Goal: Task Accomplishment & Management: Manage account settings

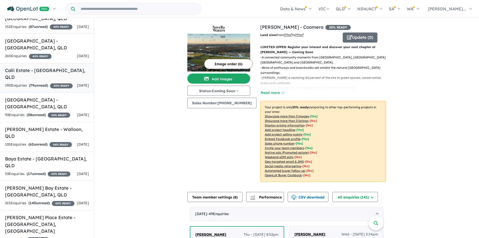
scroll to position [89, 0]
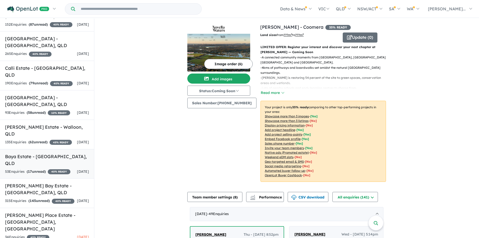
click at [44, 169] on div "53 Enquir ies ( 17 unread) 40 % READY" at bounding box center [37, 172] width 65 height 6
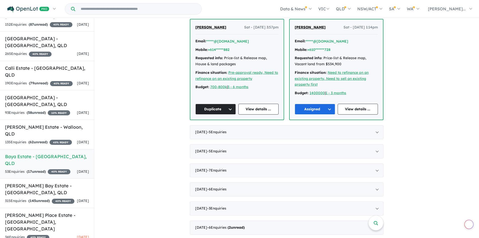
scroll to position [436, 0]
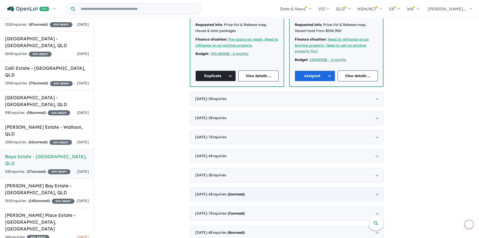
click at [284, 189] on div "[DATE] - 6 Enquir ies ( 2 unread)" at bounding box center [287, 194] width 194 height 14
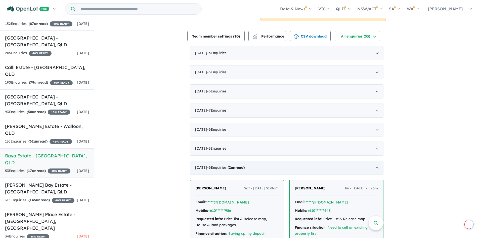
scroll to position [193, 0]
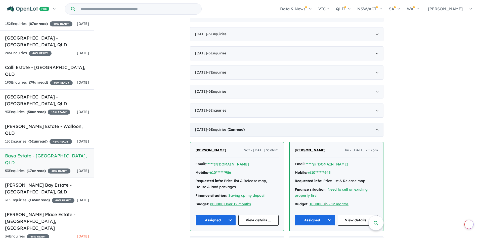
click at [344, 132] on div "[DATE] - 6 Enquir ies ( 2 unread)" at bounding box center [287, 129] width 194 height 14
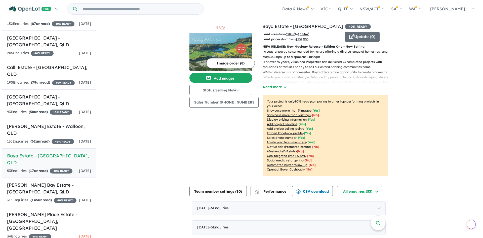
scroll to position [0, 0]
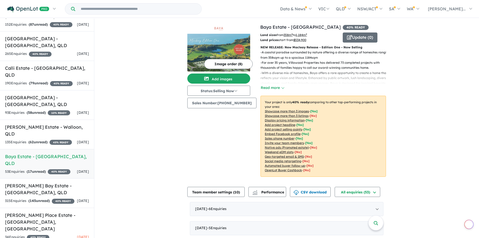
click at [226, 45] on img at bounding box center [218, 53] width 63 height 38
click at [370, 36] on button "Update ( 0 )" at bounding box center [360, 37] width 35 height 10
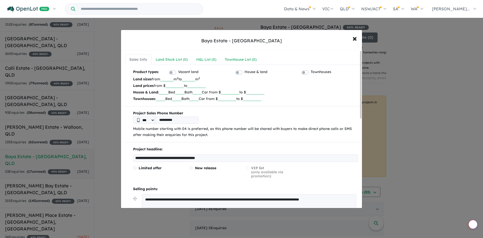
click at [179, 156] on input "**********" at bounding box center [245, 158] width 225 height 8
click at [200, 157] on input "**********" at bounding box center [245, 158] width 225 height 8
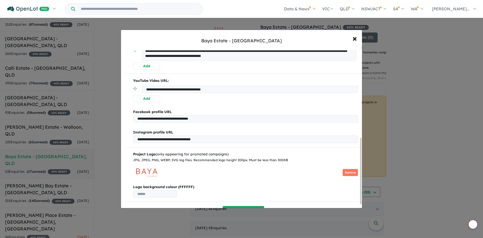
scroll to position [209, 0]
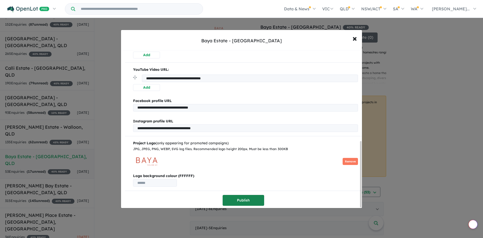
type input "**********"
click at [243, 200] on button "Publish" at bounding box center [244, 200] width 42 height 11
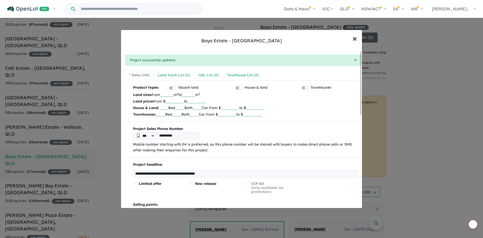
click at [356, 40] on span "×" at bounding box center [354, 38] width 5 height 11
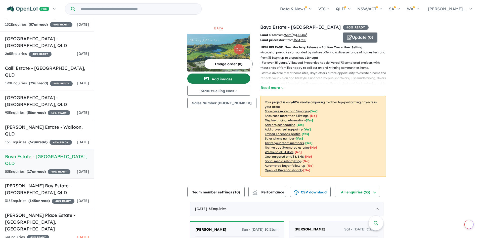
click at [226, 80] on button "Add images" at bounding box center [218, 78] width 63 height 10
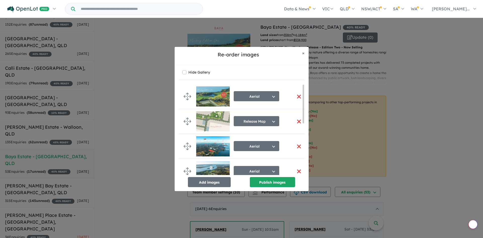
click at [299, 122] on button "button" at bounding box center [299, 121] width 11 height 11
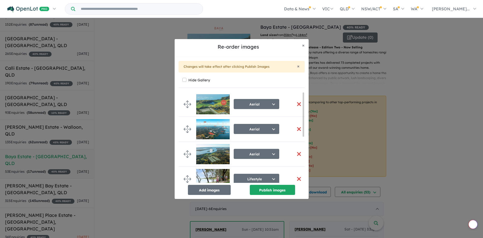
click at [296, 103] on button "button" at bounding box center [299, 104] width 11 height 11
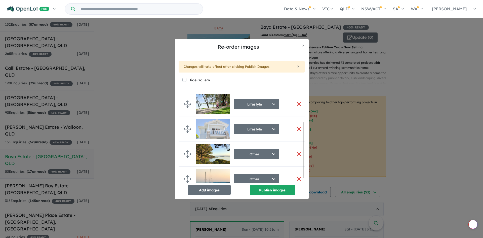
scroll to position [57, 0]
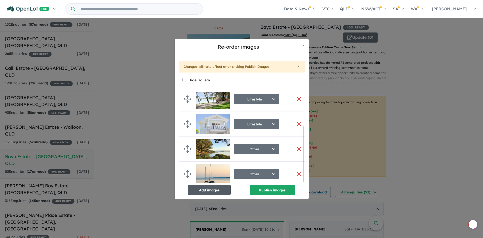
click at [217, 194] on button "Add images" at bounding box center [209, 190] width 43 height 10
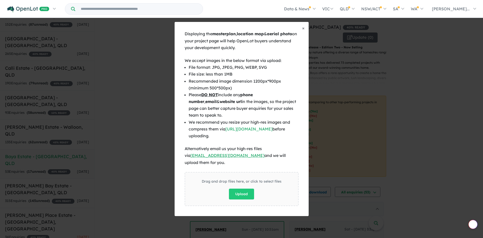
scroll to position [56, 0]
click at [247, 191] on button "Upload" at bounding box center [241, 193] width 25 height 11
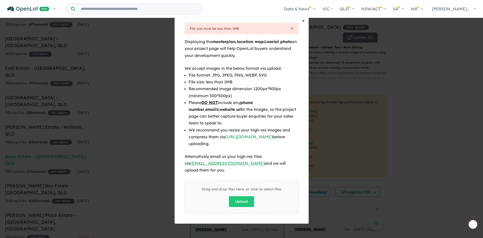
click at [304, 23] on span "×" at bounding box center [303, 21] width 3 height 6
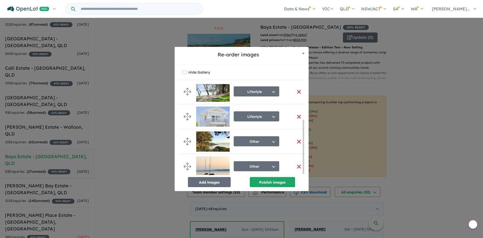
scroll to position [61, 0]
click at [304, 54] on span "×" at bounding box center [303, 53] width 3 height 6
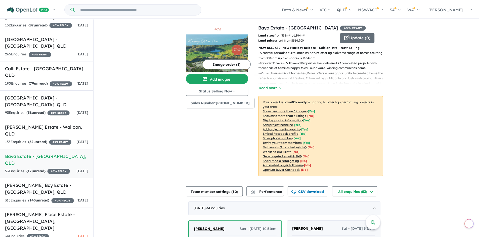
scroll to position [60, 0]
